Goal: Find contact information: Obtain details needed to contact an individual or organization

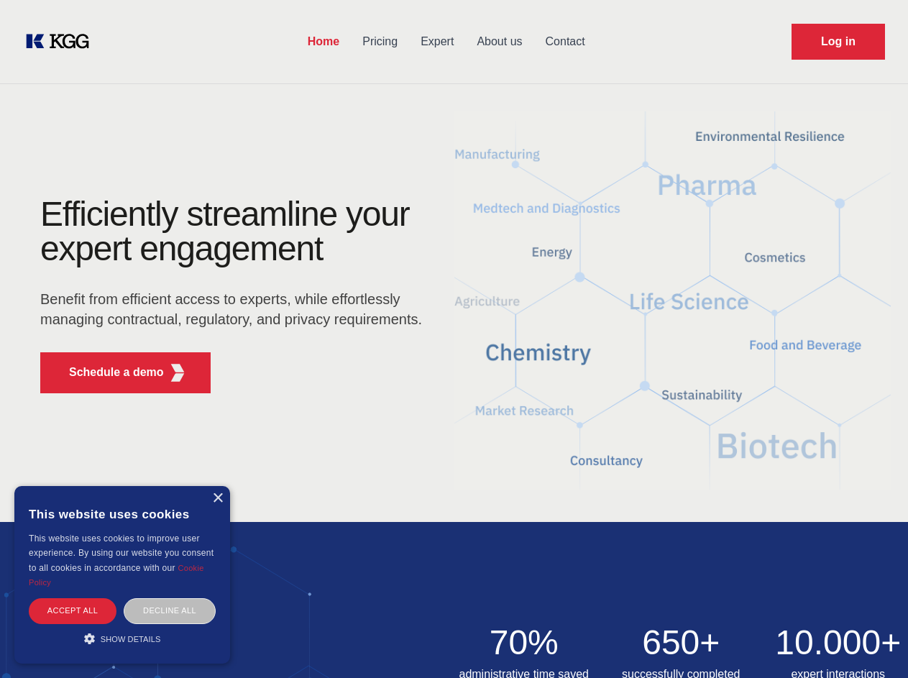
click at [453, 338] on div "Efficiently streamline your expert engagement Benefit from efficient access to …" at bounding box center [235, 301] width 437 height 208
click at [108, 372] on p "Schedule a demo" at bounding box center [116, 372] width 95 height 17
click at [217, 498] on div "× This website uses cookies This website uses cookies to improve user experienc…" at bounding box center [122, 574] width 216 height 177
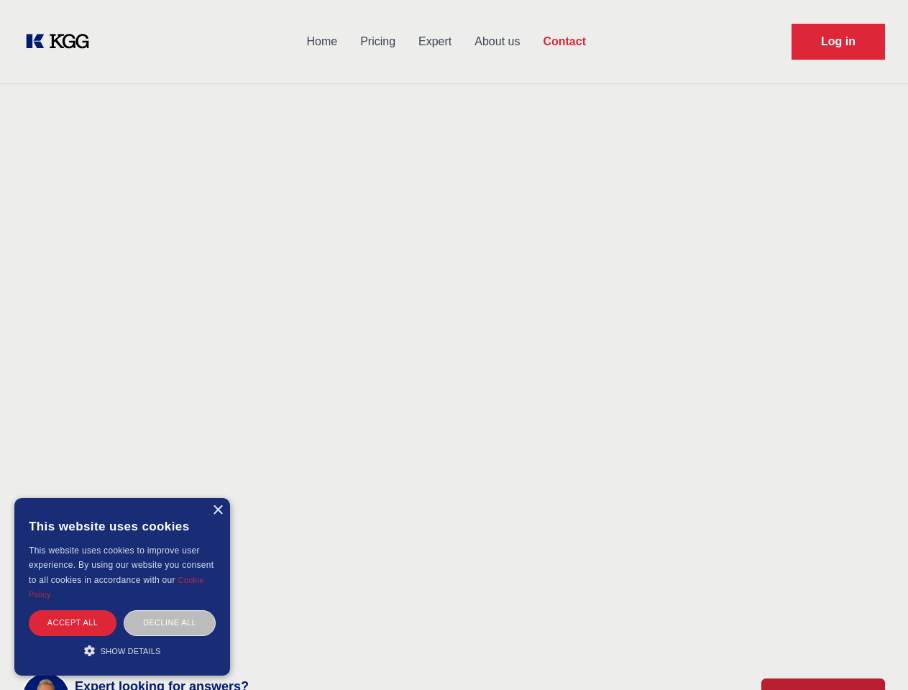
click at [73, 610] on div "Accept all" at bounding box center [73, 622] width 88 height 25
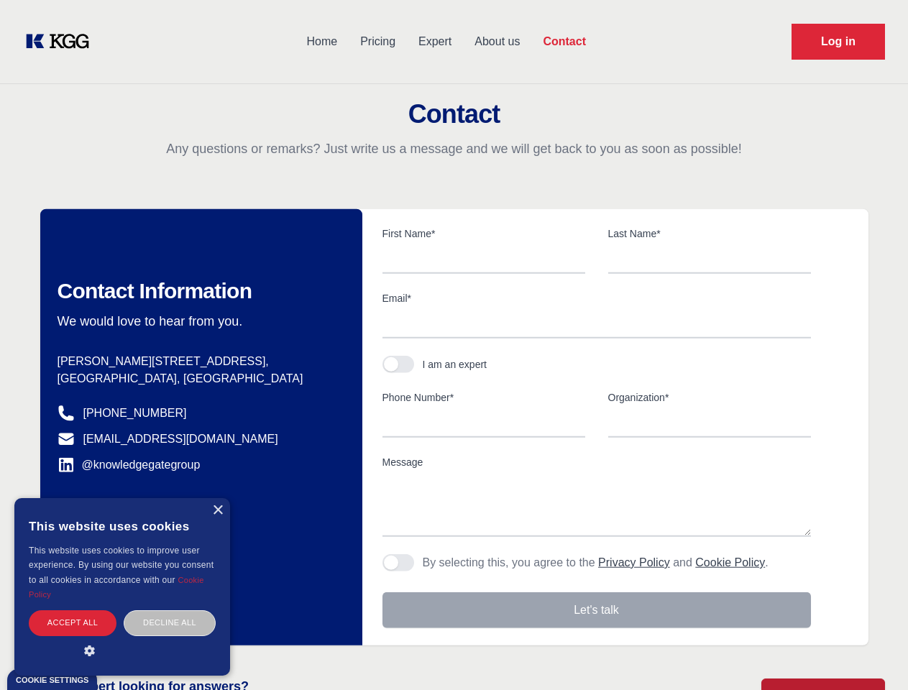
click at [170, 610] on div "Contact Information We would love to hear from you. Postal address [PERSON_NAME…" at bounding box center [201, 427] width 322 height 436
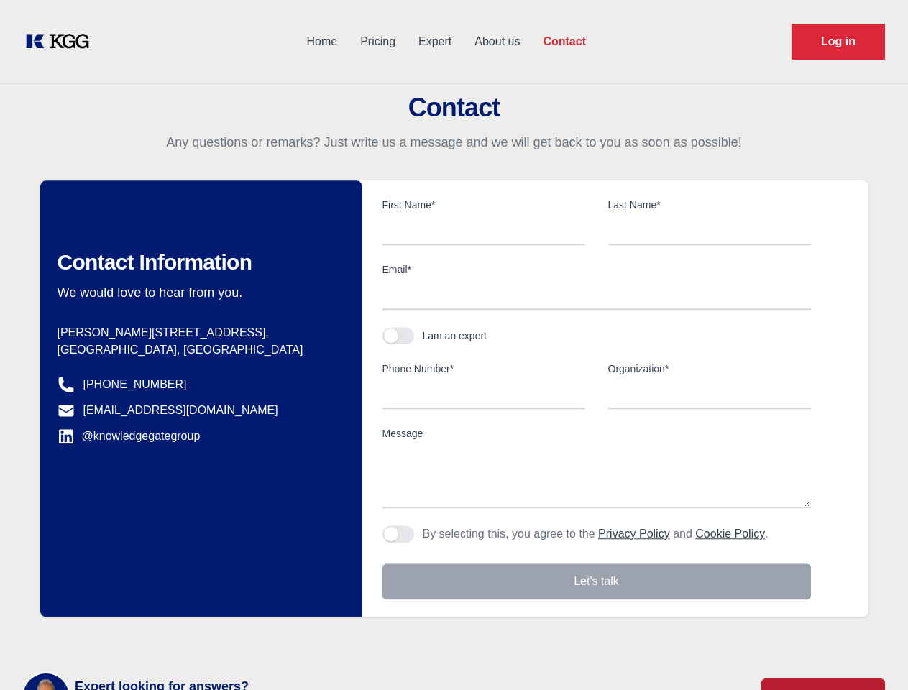
click at [122, 638] on main "Contact Any questions or remarks? Just write us a message and we will get back …" at bounding box center [454, 374] width 908 height 748
